Goal: Task Accomplishment & Management: Manage account settings

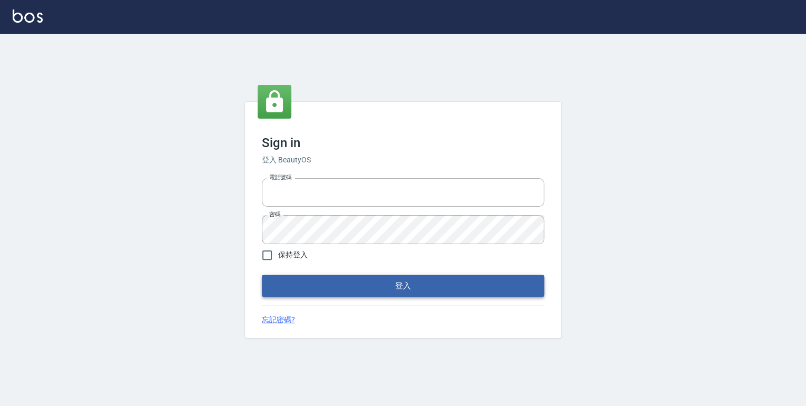
type input "0952331713"
click at [388, 289] on button "登入" at bounding box center [403, 285] width 282 height 22
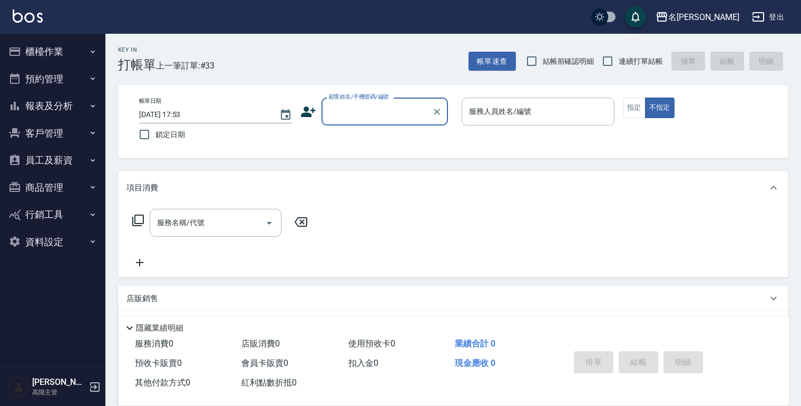
click at [93, 105] on icon "button" at bounding box center [93, 105] width 4 height 3
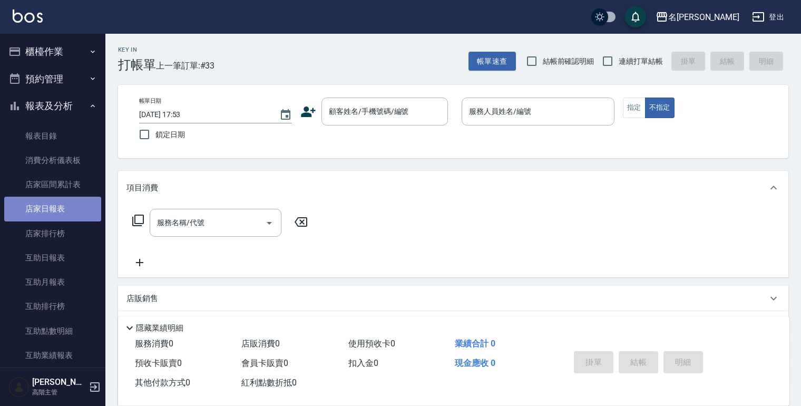
click at [59, 210] on link "店家日報表" at bounding box center [52, 208] width 97 height 24
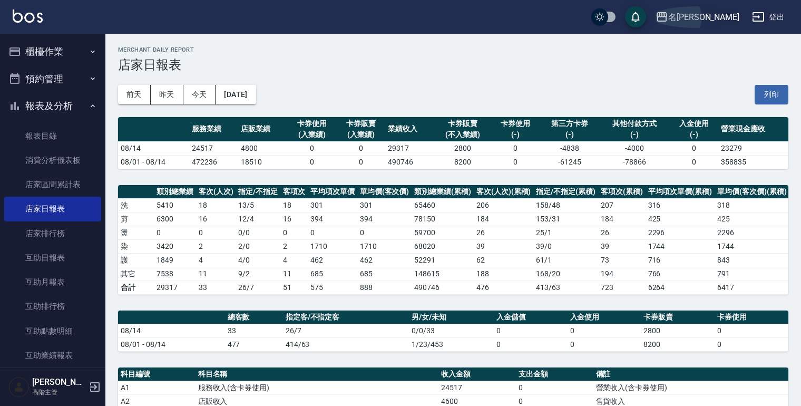
click at [667, 16] on icon "button" at bounding box center [661, 16] width 11 height 9
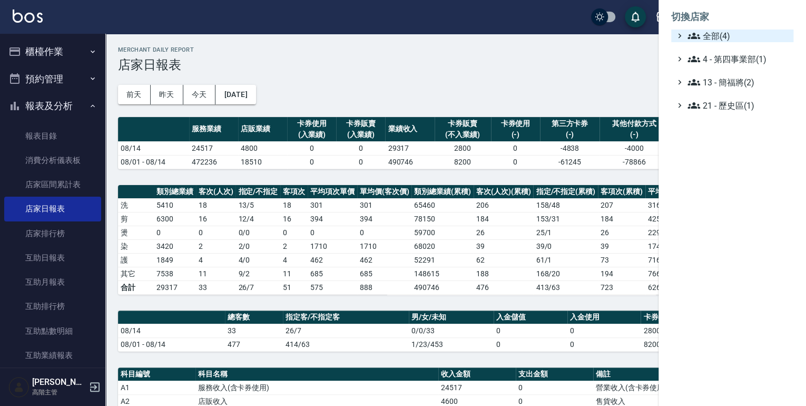
click at [693, 32] on icon at bounding box center [693, 35] width 13 height 13
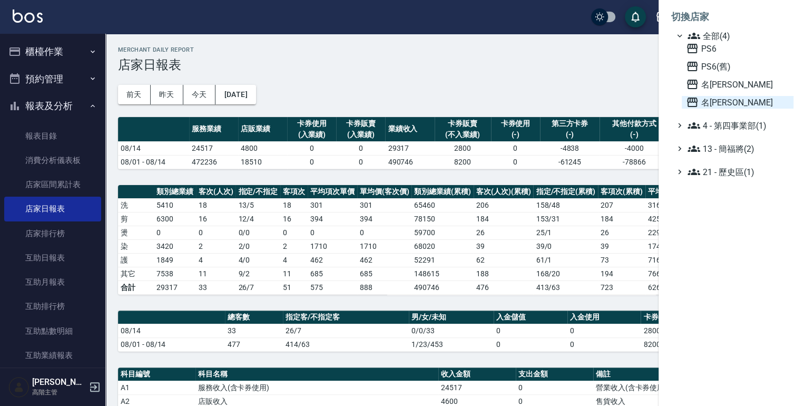
click at [689, 100] on icon at bounding box center [692, 101] width 11 height 9
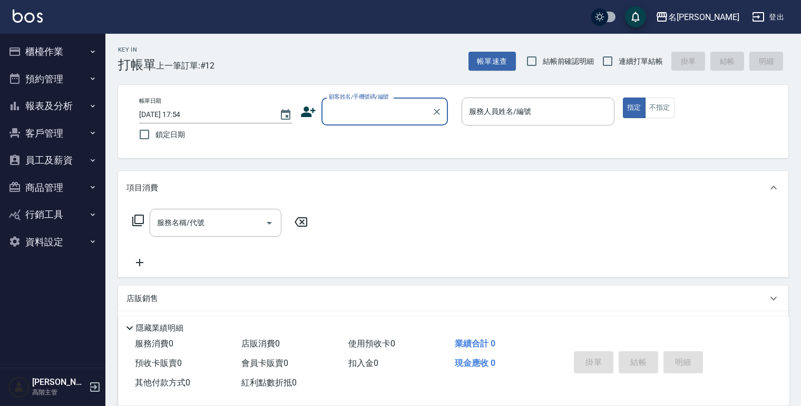
click at [93, 103] on icon "button" at bounding box center [92, 106] width 8 height 8
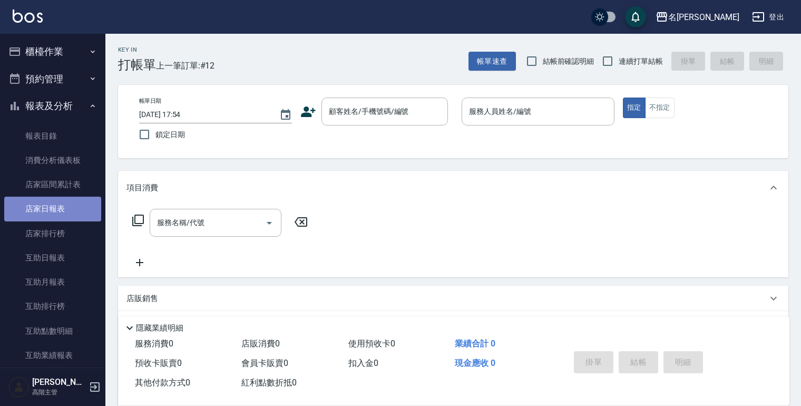
click at [55, 206] on link "店家日報表" at bounding box center [52, 208] width 97 height 24
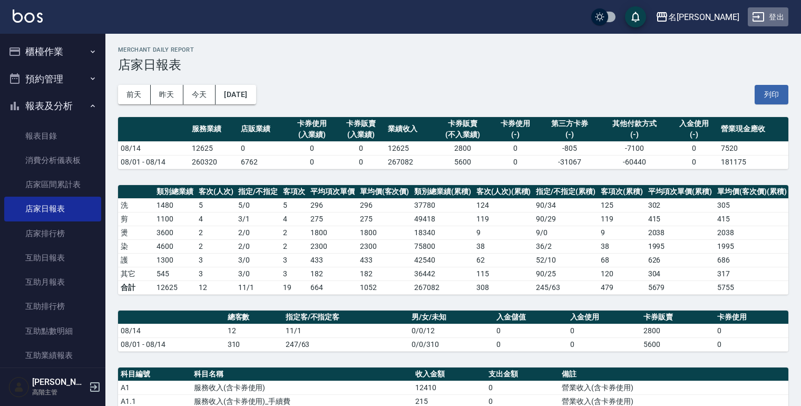
click at [765, 15] on button "登出" at bounding box center [767, 16] width 41 height 19
